Goal: Share content: Share content

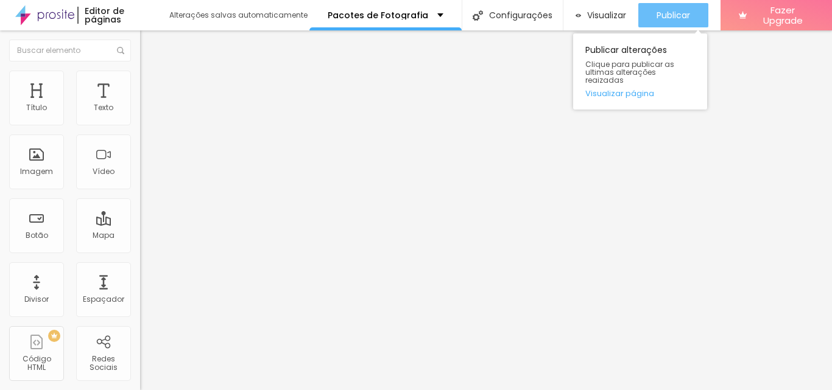
click at [666, 10] on span "Publicar" at bounding box center [672, 15] width 33 height 10
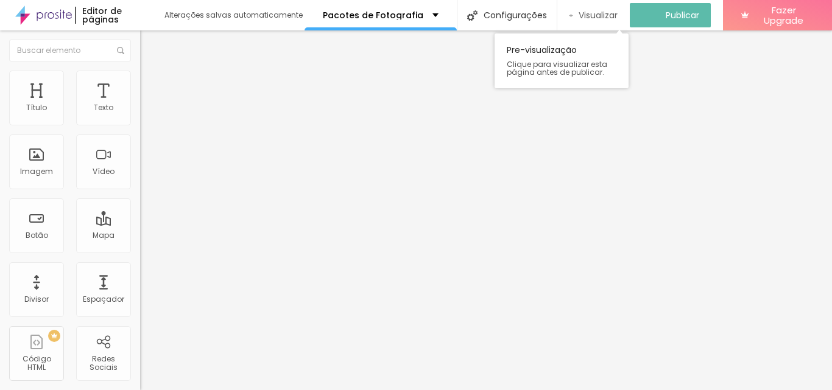
click at [604, 12] on span "Visualizar" at bounding box center [597, 15] width 39 height 10
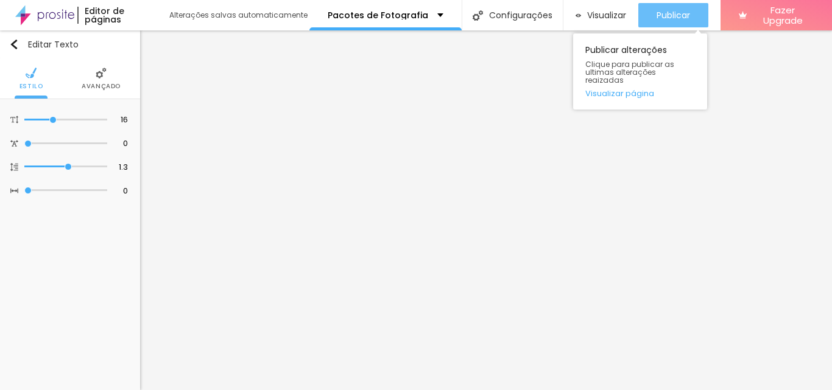
click at [676, 10] on span "Publicar" at bounding box center [672, 15] width 33 height 10
click at [662, 22] on div "Publicar" at bounding box center [672, 15] width 33 height 24
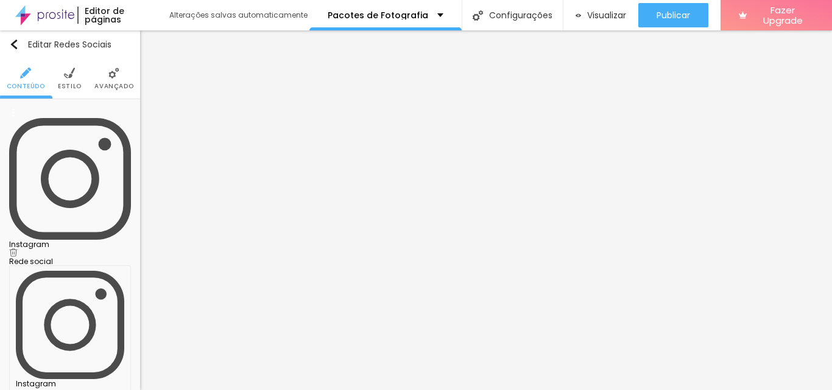
click at [65, 241] on div "Instagram" at bounding box center [70, 244] width 122 height 7
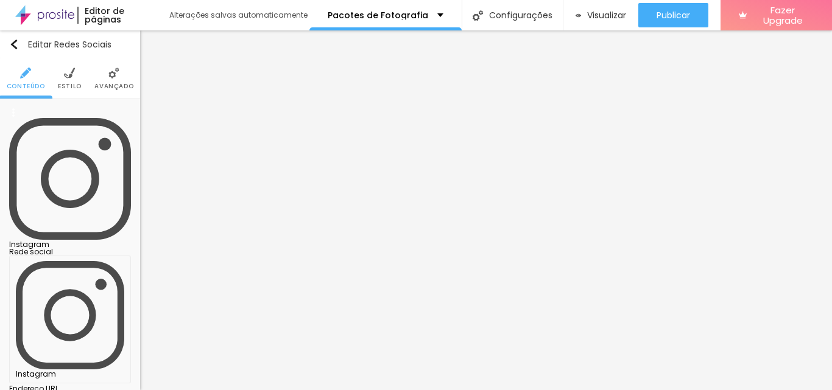
drag, startPoint x: 93, startPoint y: 198, endPoint x: 124, endPoint y: 195, distance: 31.1
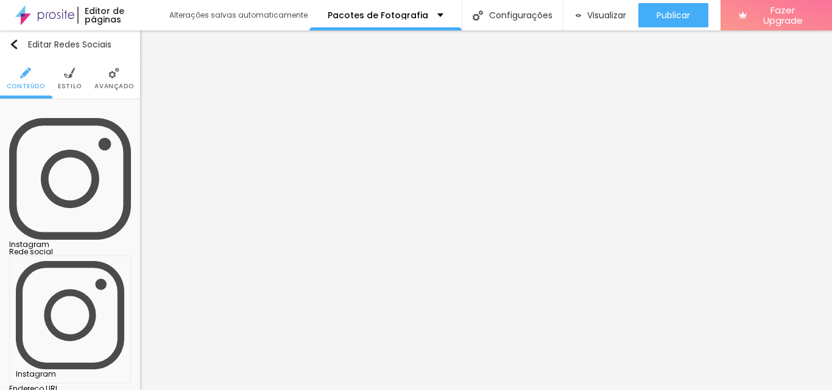
type input "[URL][DOMAIN_NAME]"
click at [77, 349] on div "Editar Redes Sociais Conteúdo Estilo Avançado Instagram Rede social Instagram E…" at bounding box center [70, 210] width 140 height 360
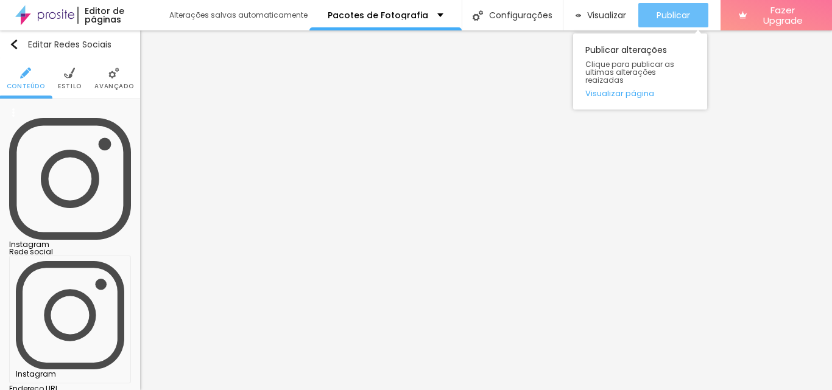
click at [672, 19] on span "Publicar" at bounding box center [672, 15] width 33 height 10
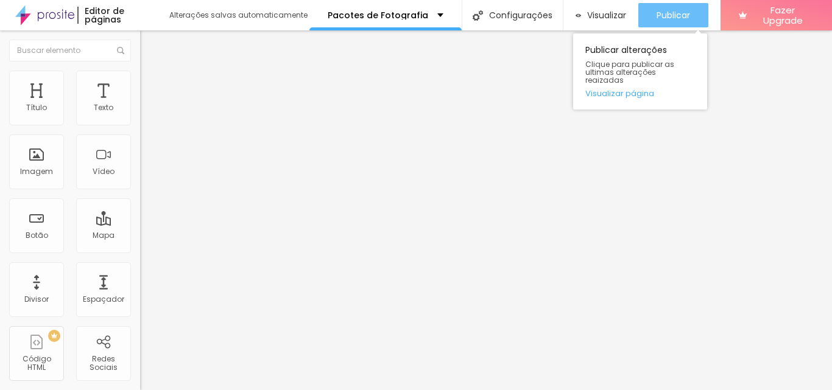
click at [673, 15] on span "Publicar" at bounding box center [672, 15] width 33 height 10
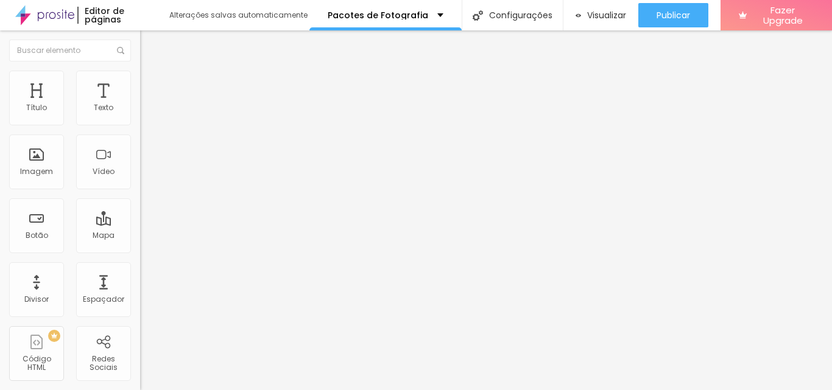
click at [44, 19] on img at bounding box center [44, 15] width 59 height 30
paste input "www.facebook.com/share/1GE7FFqwyc/?mibextid=wwXIfr"
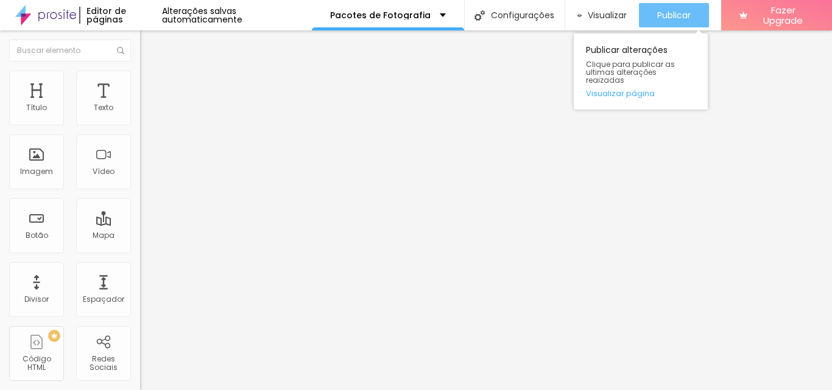
type input "https://www.facebook.com/share/1GE7FFqwyc/?mibextid=wwXIfr"
click at [674, 18] on span "Publicar" at bounding box center [673, 15] width 33 height 10
click at [688, 9] on div "Publicar" at bounding box center [673, 15] width 33 height 24
click at [667, 13] on span "Publicar" at bounding box center [673, 15] width 33 height 10
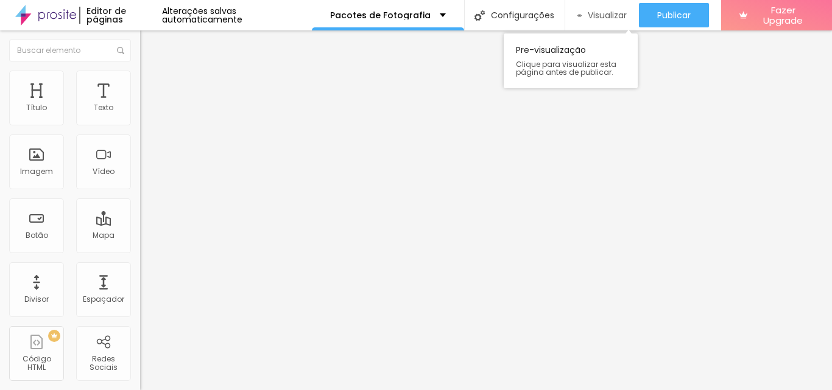
click at [604, 13] on span "Visualizar" at bounding box center [607, 15] width 39 height 10
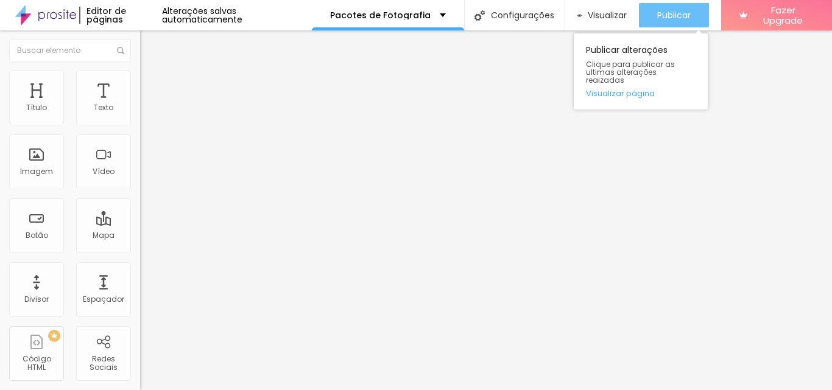
click at [674, 10] on span "Publicar" at bounding box center [673, 15] width 33 height 10
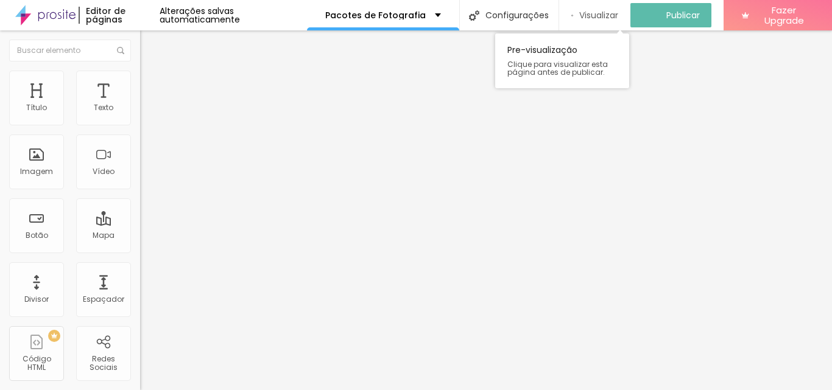
click at [599, 20] on span "Visualizar" at bounding box center [598, 15] width 39 height 10
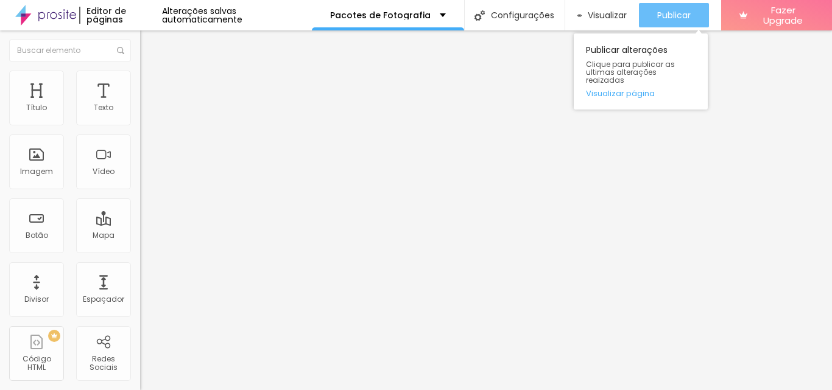
click at [666, 9] on div "Publicar" at bounding box center [673, 15] width 33 height 24
click at [670, 18] on span "Publicar" at bounding box center [673, 15] width 33 height 10
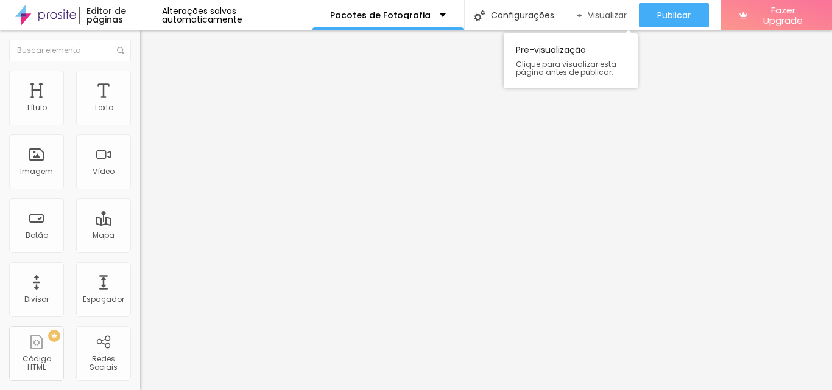
click at [595, 15] on span "Visualizar" at bounding box center [607, 15] width 39 height 10
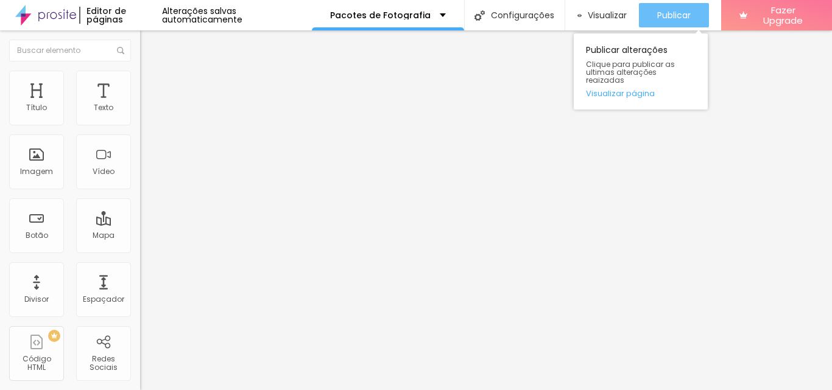
click at [678, 19] on span "Publicar" at bounding box center [673, 15] width 33 height 10
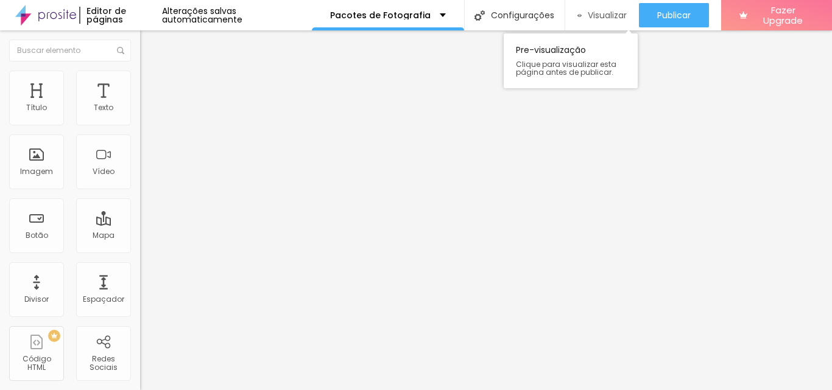
click at [594, 18] on span "Visualizar" at bounding box center [607, 15] width 39 height 10
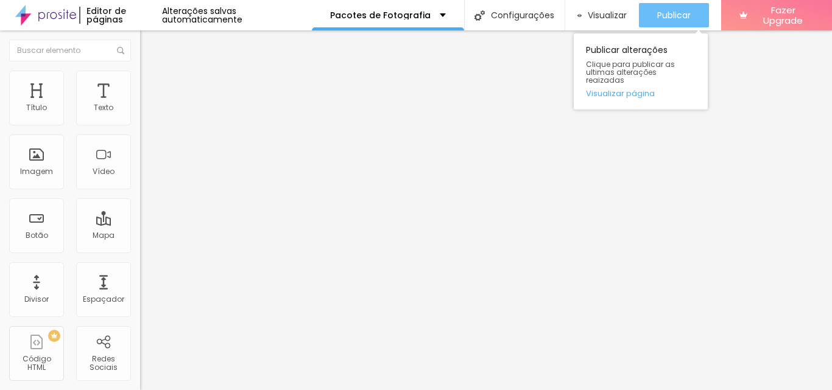
click at [687, 15] on span "Publicar" at bounding box center [673, 15] width 33 height 10
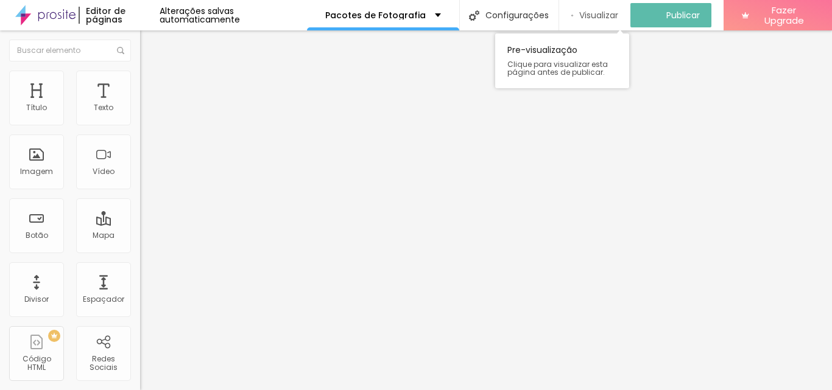
click at [607, 9] on div "Visualizar" at bounding box center [594, 15] width 47 height 24
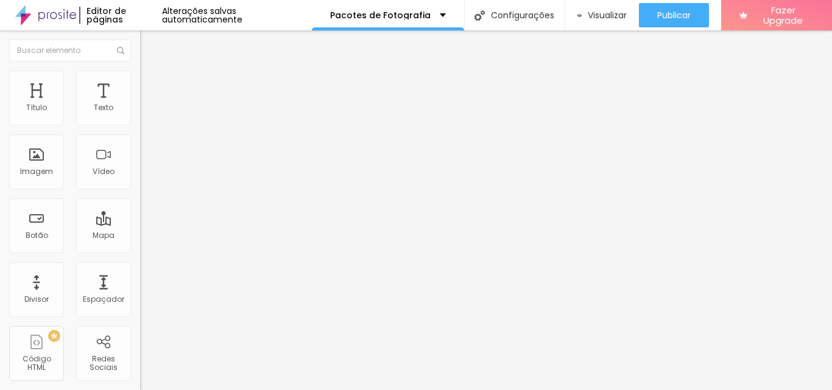
click at [57, 10] on img at bounding box center [45, 15] width 61 height 30
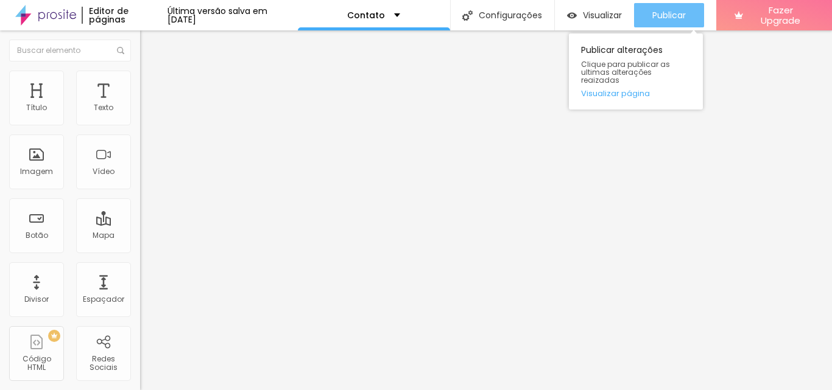
click at [669, 19] on span "Publicar" at bounding box center [668, 15] width 33 height 10
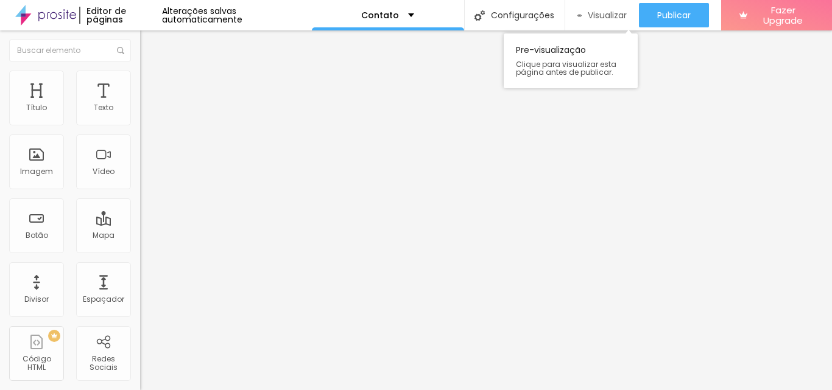
click at [599, 18] on span "Visualizar" at bounding box center [607, 15] width 39 height 10
